Goal: Task Accomplishment & Management: Manage account settings

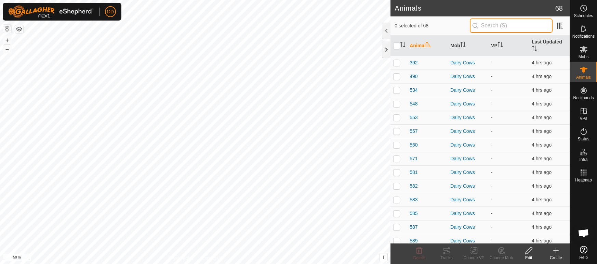
click at [499, 26] on input "text" at bounding box center [511, 25] width 83 height 14
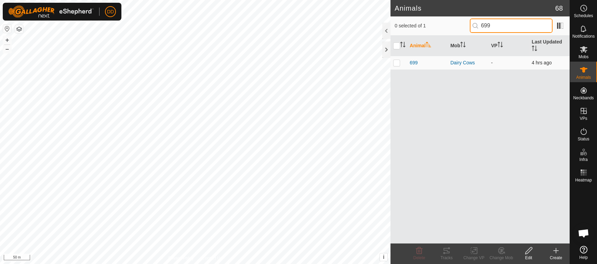
type input "699"
click at [394, 60] on p-checkbox at bounding box center [396, 62] width 7 height 5
checkbox input "true"
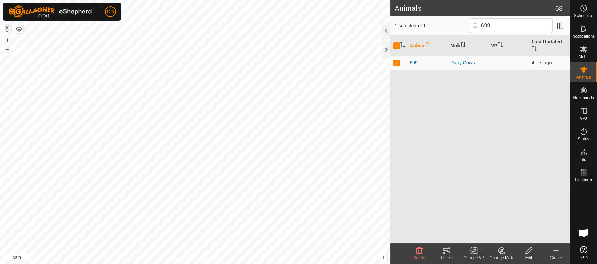
click at [528, 253] on icon at bounding box center [529, 250] width 9 height 8
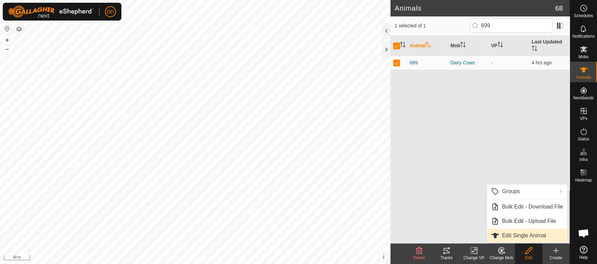
click at [521, 236] on link "Edit Single Animal" at bounding box center [527, 235] width 80 height 14
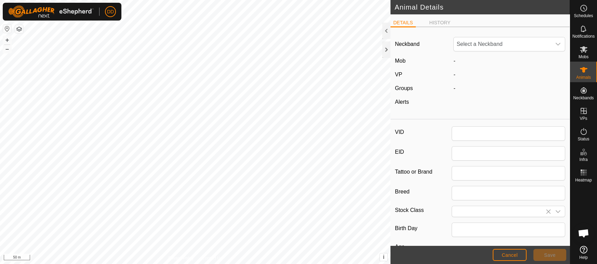
type input "699"
type input "0"
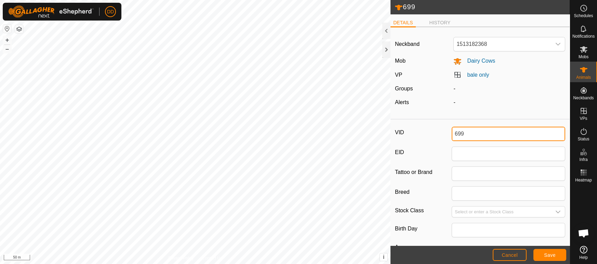
click at [370, 125] on div "699 DETAILS HISTORY Neckband 1513182368 Mob Dairy Cows [PERSON_NAME] only Group…" at bounding box center [285, 132] width 570 height 264
click at [559, 251] on button "Save" at bounding box center [550, 255] width 33 height 12
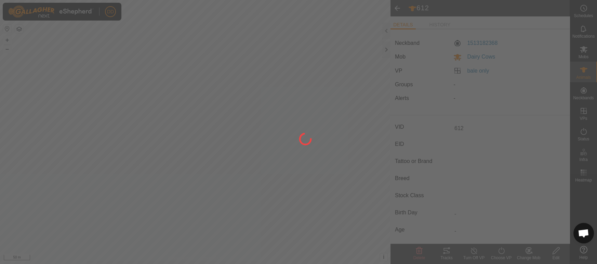
type input "699"
type input "-"
type input "0 kg"
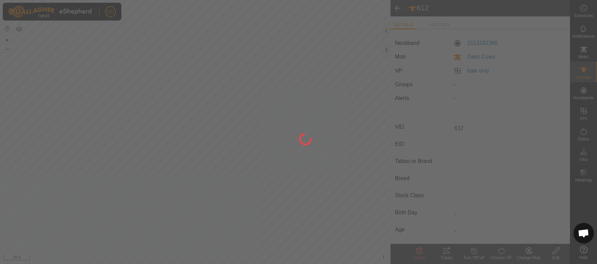
type input "-"
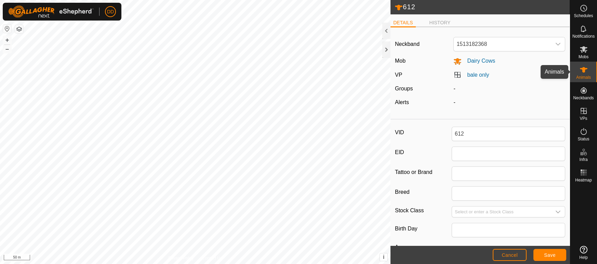
click at [587, 71] on icon at bounding box center [584, 70] width 8 height 8
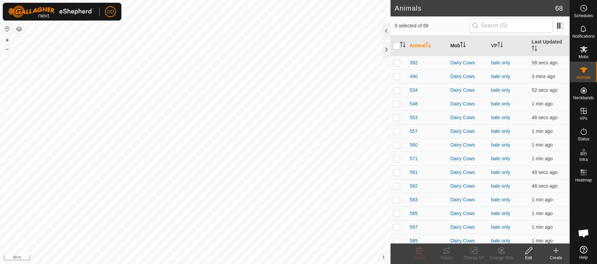
click at [462, 42] on icon "Activate to sort" at bounding box center [462, 44] width 5 height 5
click at [396, 60] on p-checkbox at bounding box center [396, 62] width 7 height 5
checkbox input "true"
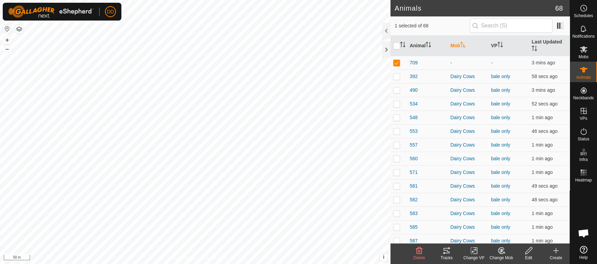
click at [502, 254] on div "Change Mob" at bounding box center [501, 257] width 27 height 6
click at [510, 220] on link "Choose Mob..." at bounding box center [522, 221] width 68 height 14
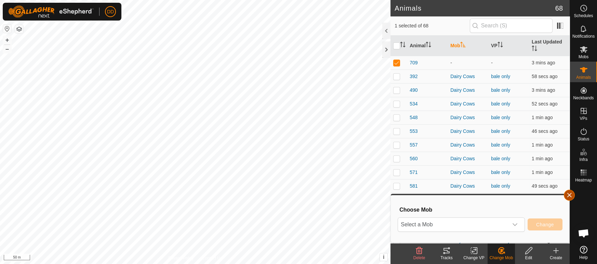
click at [569, 195] on button "button" at bounding box center [569, 194] width 11 height 11
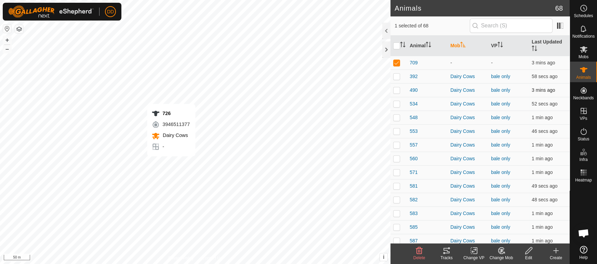
checkbox input "true"
checkbox input "false"
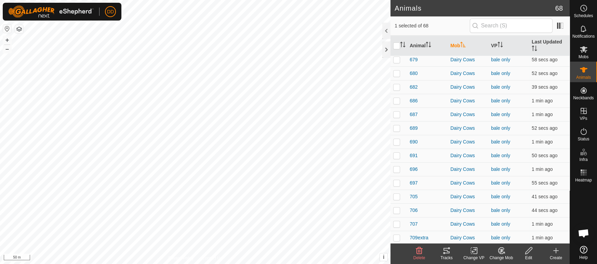
scroll to position [737, 0]
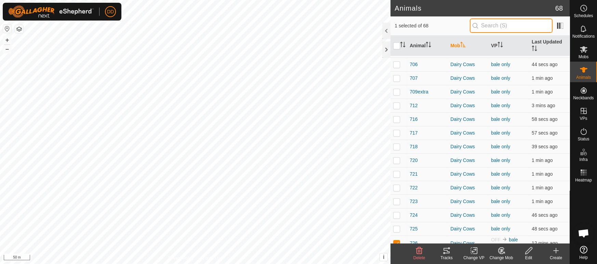
click at [481, 24] on input "text" at bounding box center [511, 25] width 83 height 14
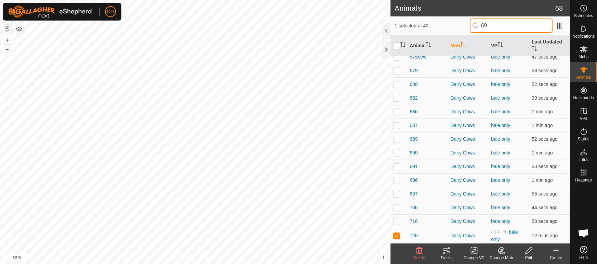
scroll to position [0, 0]
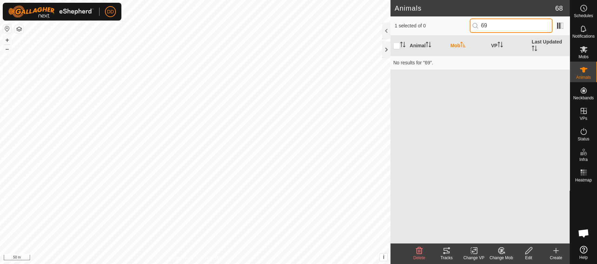
type input "6"
type input "612"
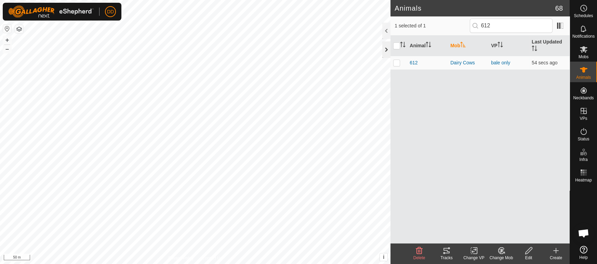
click at [385, 54] on div at bounding box center [386, 49] width 8 height 16
